Goal: Transaction & Acquisition: Purchase product/service

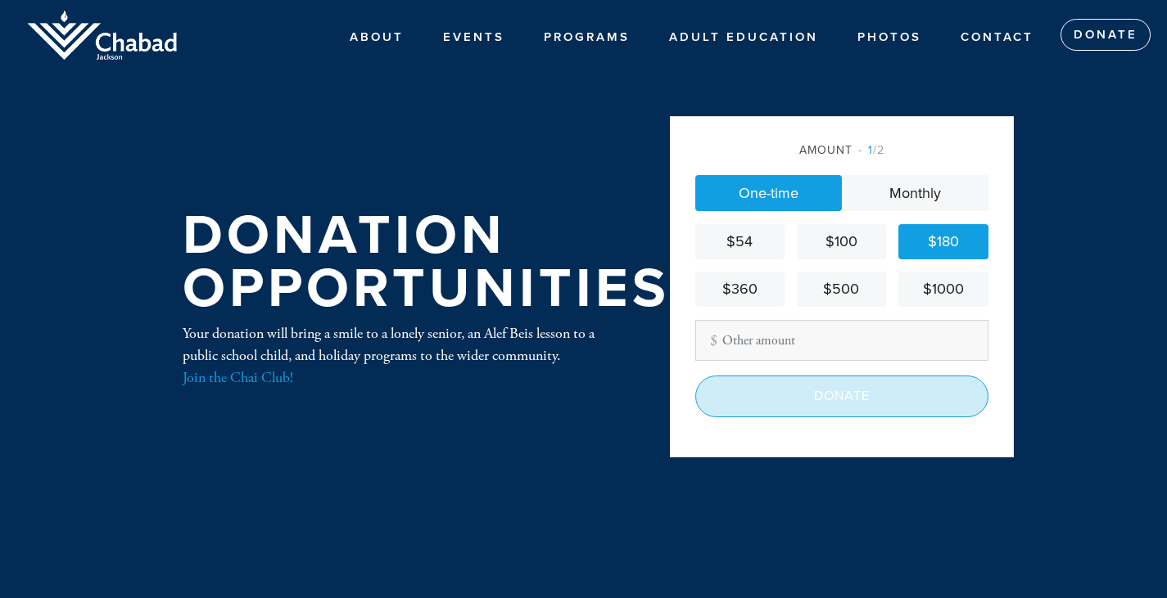
click at [839, 403] on input "Donate" at bounding box center [841, 396] width 293 height 41
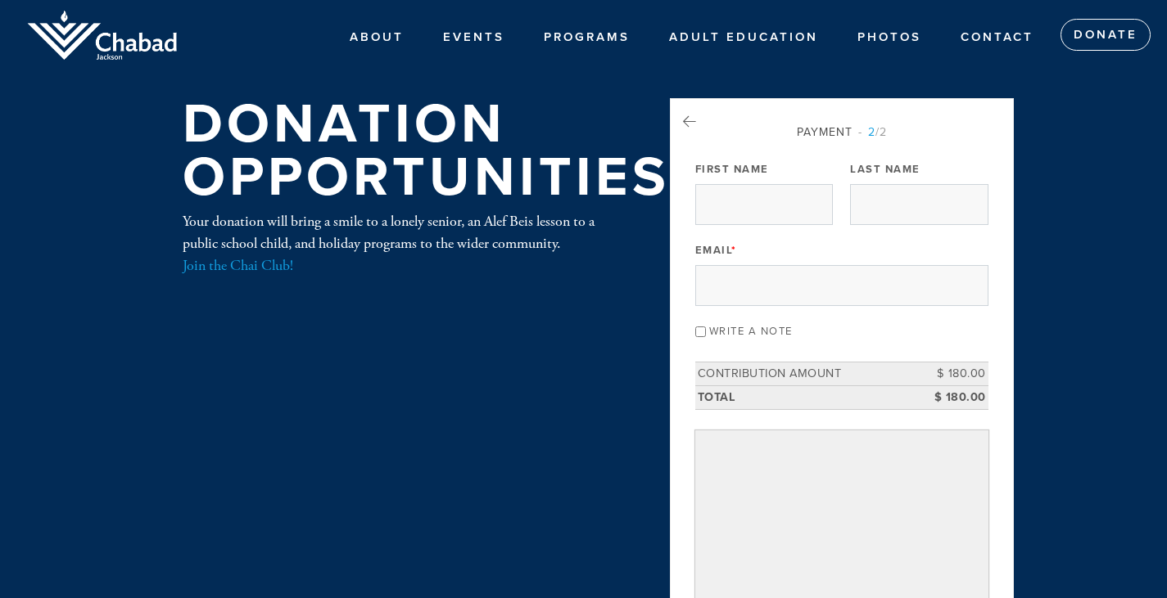
click at [702, 334] on input "Write a note" at bounding box center [700, 332] width 11 height 11
checkbox input "true"
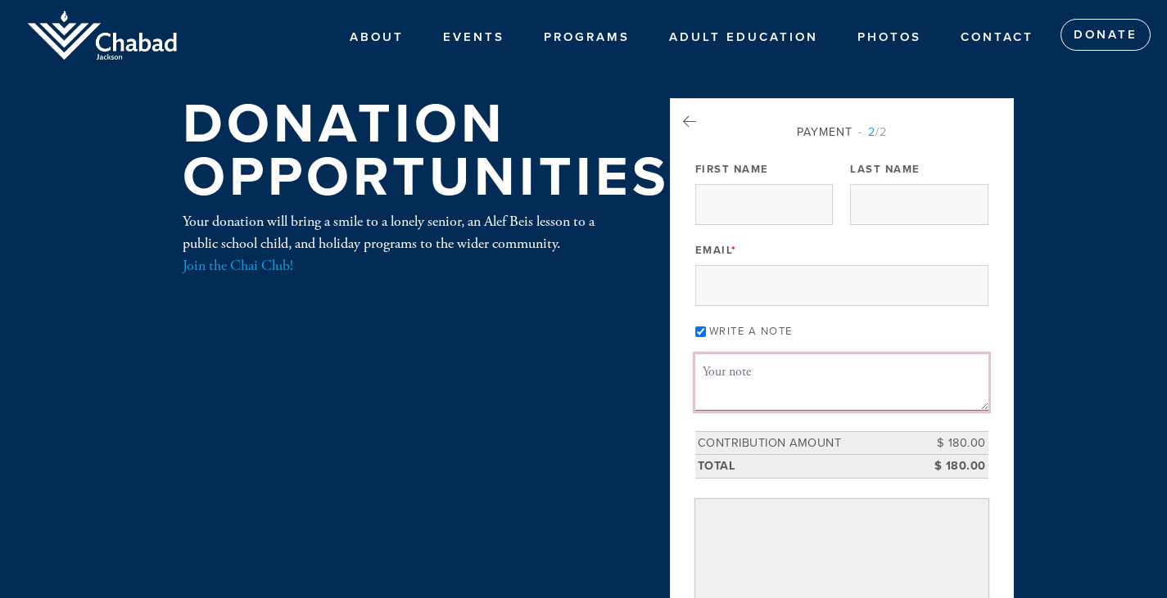
click at [715, 368] on textarea "Message or dedication" at bounding box center [841, 382] width 293 height 56
paste textarea "in loving memory and honor of: [PERSON_NAME] and [PERSON_NAME] Sender [PERSON_N…"
type textarea "In honor and celebration of [PERSON_NAME]'s birthday last week. Also, in loving…"
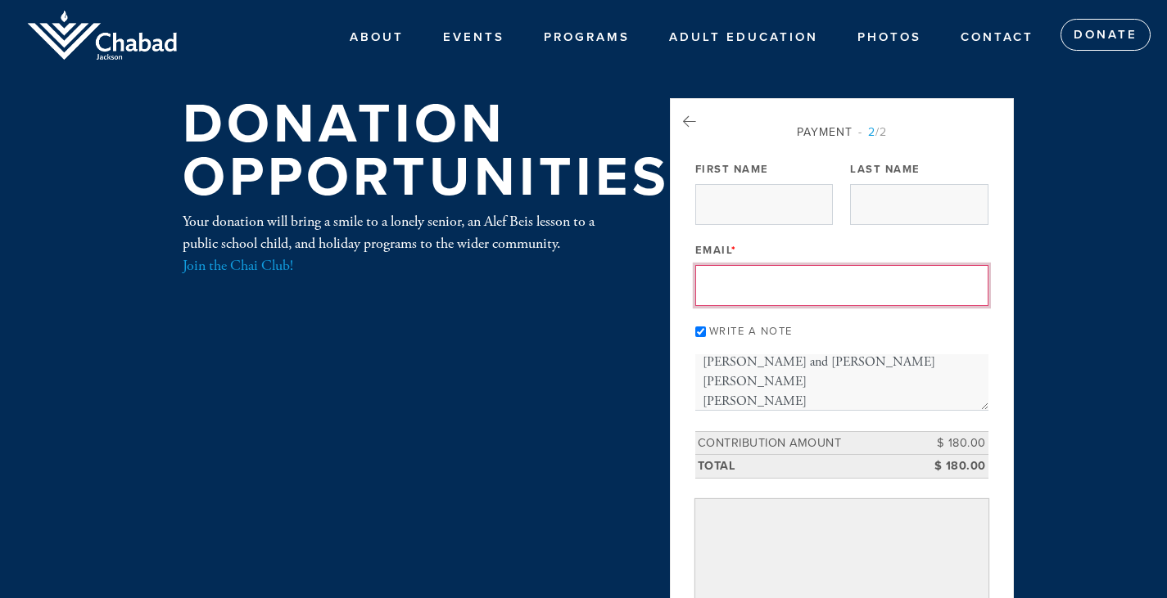
click at [726, 274] on input "Email *" at bounding box center [841, 285] width 293 height 41
type input "[EMAIL_ADDRESS][DOMAIN_NAME]"
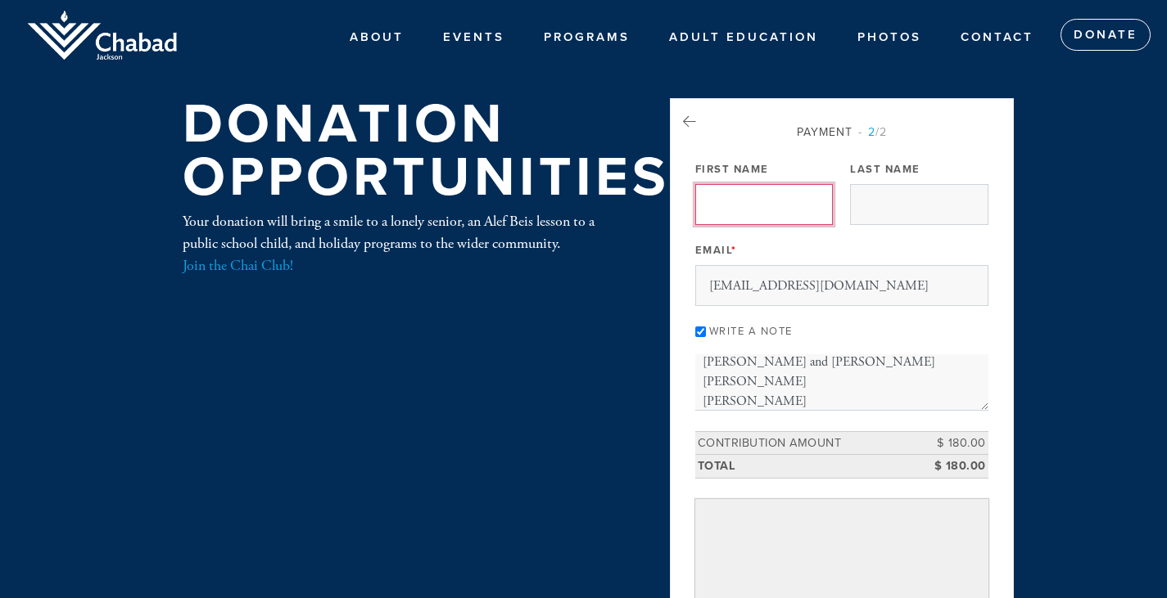
click at [724, 205] on input "First Name" at bounding box center [764, 204] width 138 height 41
type input "Meyrav"
click at [878, 210] on input "Last Name" at bounding box center [919, 204] width 138 height 41
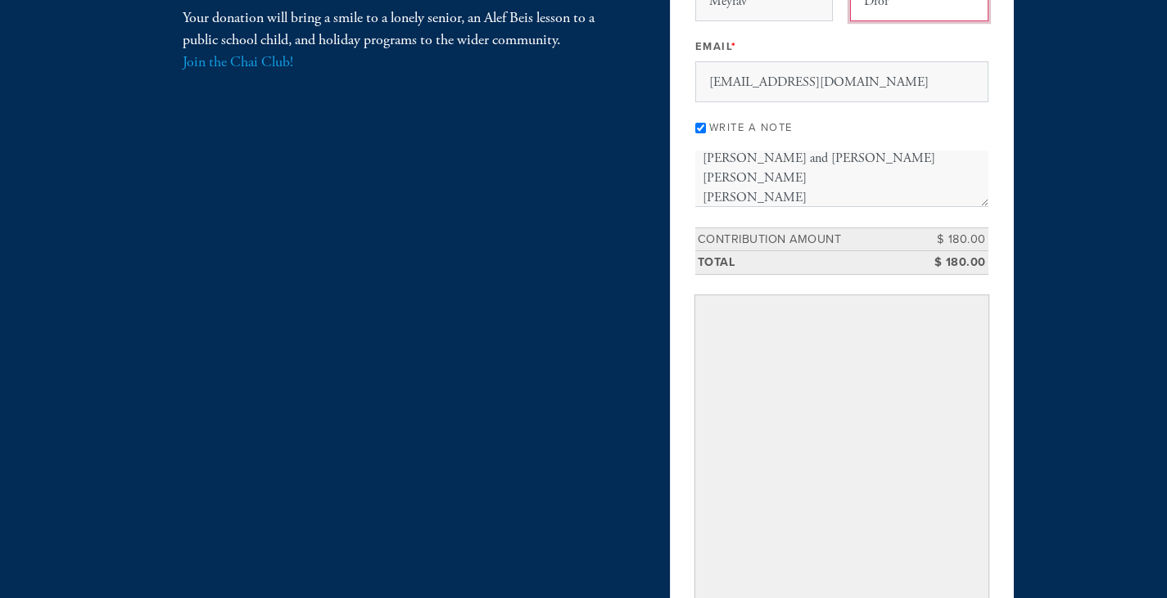
scroll to position [245, 0]
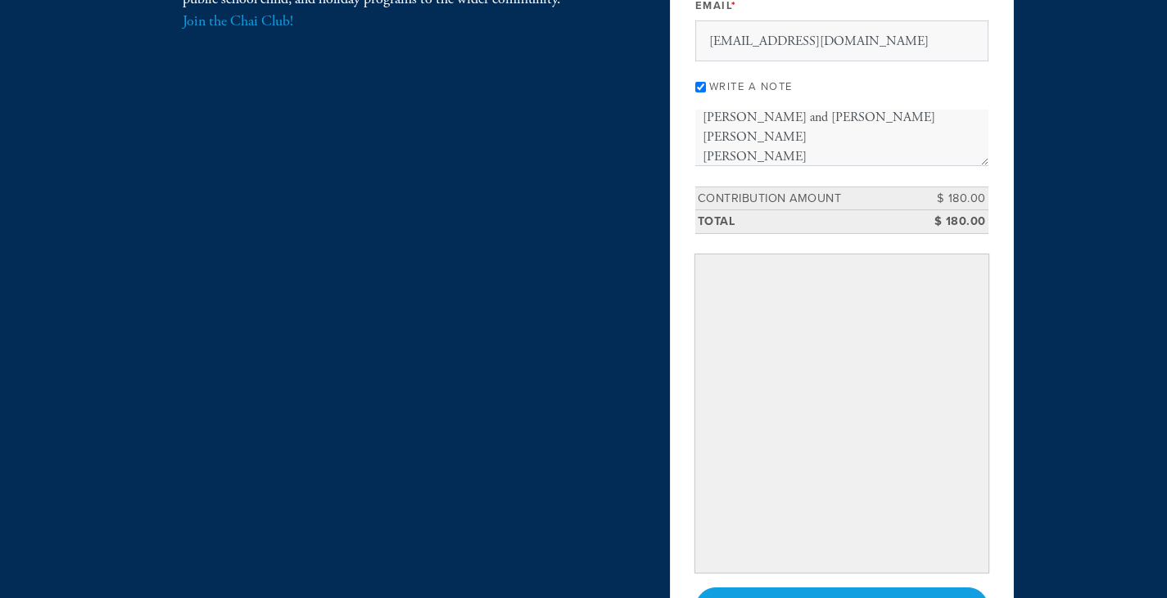
type input "Dror"
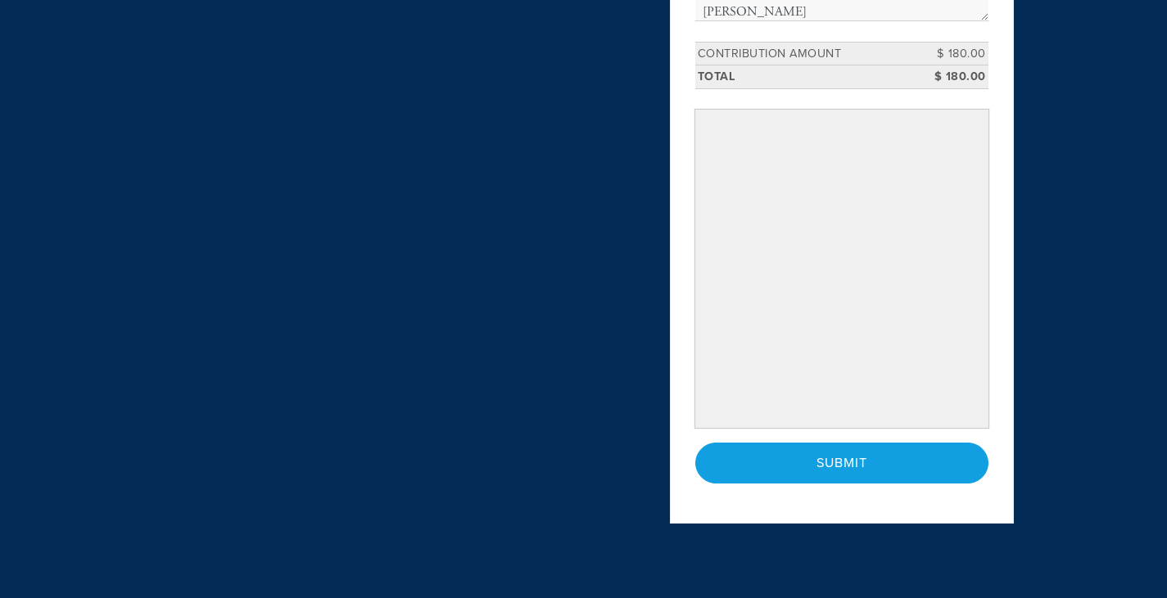
scroll to position [392, 0]
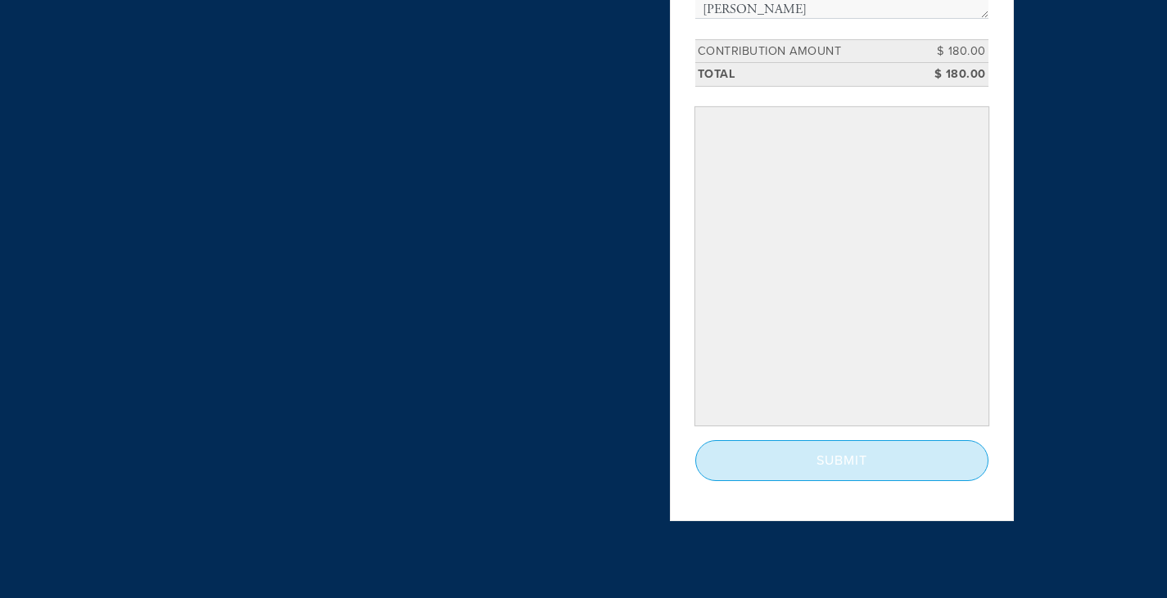
click at [853, 462] on input "Submit" at bounding box center [841, 460] width 293 height 41
